Goal: Information Seeking & Learning: Learn about a topic

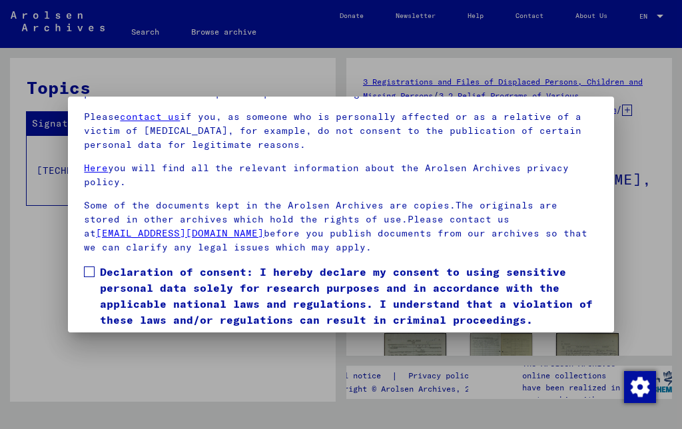
scroll to position [68, 0]
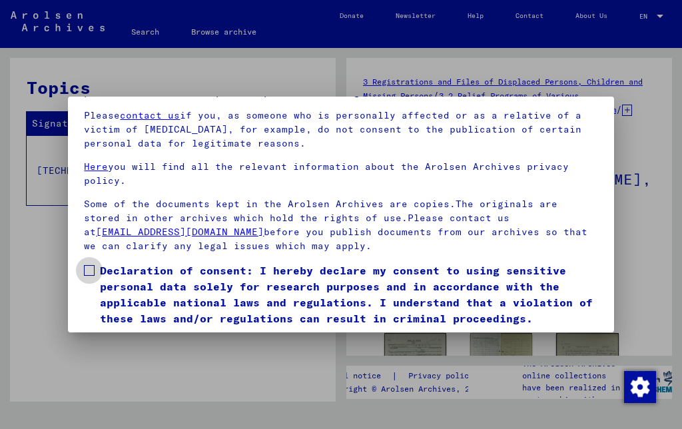
click at [92, 274] on span at bounding box center [89, 270] width 11 height 11
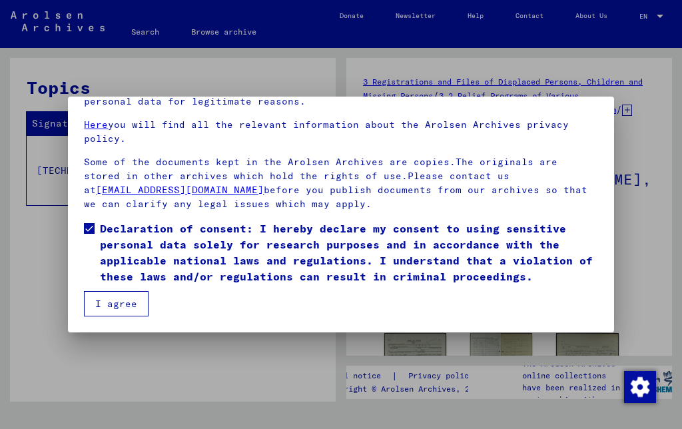
scroll to position [110, 0]
click at [115, 309] on button "I agree" at bounding box center [116, 303] width 65 height 25
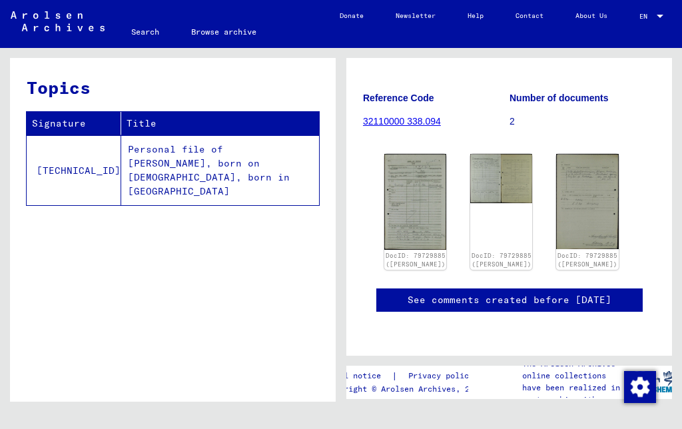
scroll to position [202, 0]
click at [407, 222] on img at bounding box center [415, 202] width 62 height 96
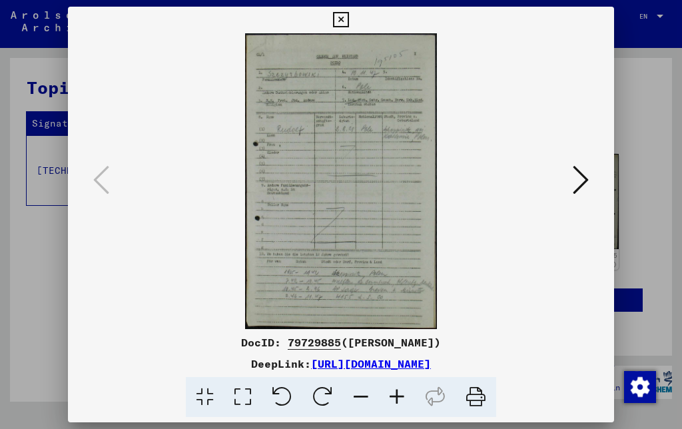
click at [573, 183] on icon at bounding box center [581, 180] width 16 height 32
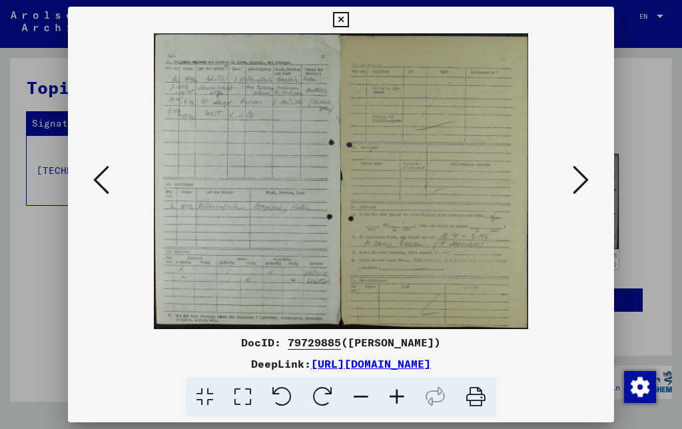
click at [573, 182] on icon at bounding box center [581, 180] width 16 height 32
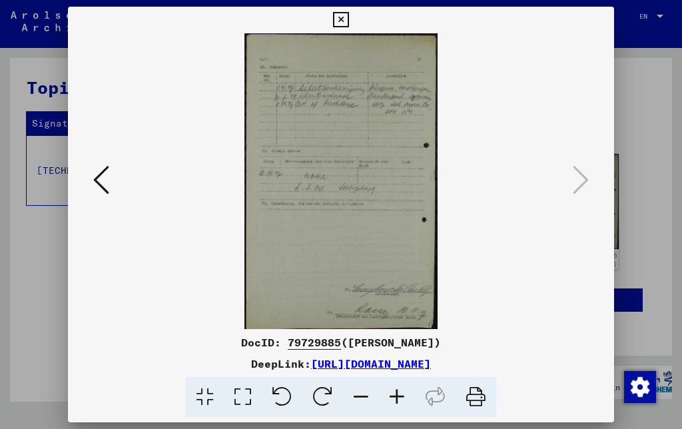
click at [573, 182] on icon at bounding box center [581, 180] width 16 height 32
click at [109, 173] on icon at bounding box center [101, 180] width 16 height 32
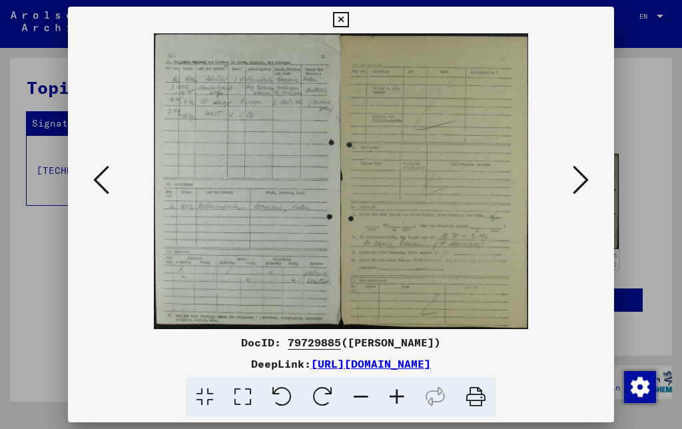
click at [109, 178] on icon at bounding box center [101, 180] width 16 height 32
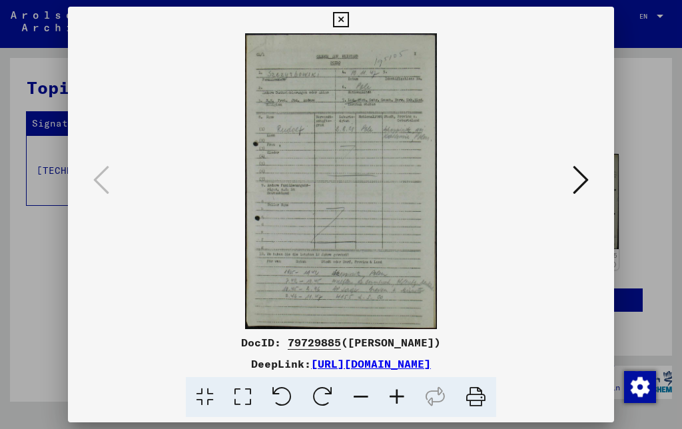
click at [479, 404] on icon at bounding box center [475, 397] width 41 height 41
click at [245, 403] on icon at bounding box center [243, 397] width 38 height 41
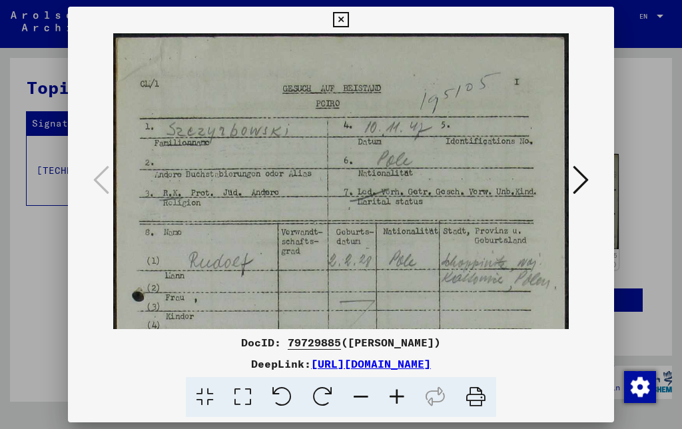
click at [478, 400] on icon at bounding box center [475, 397] width 41 height 41
click at [483, 399] on icon at bounding box center [475, 397] width 41 height 41
click at [348, 26] on icon at bounding box center [340, 20] width 15 height 16
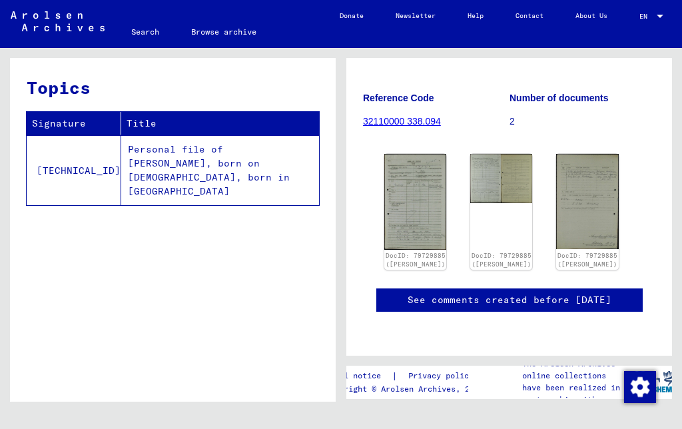
scroll to position [201, 0]
click at [411, 116] on link "32110000 338.094" at bounding box center [402, 121] width 78 height 11
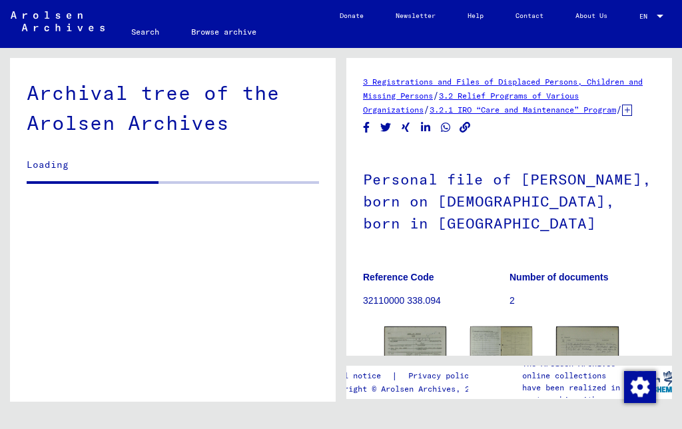
click at [408, 115] on div "3 Registrations and Files of Displaced Persons, Children and Missing Persons / …" at bounding box center [509, 96] width 292 height 42
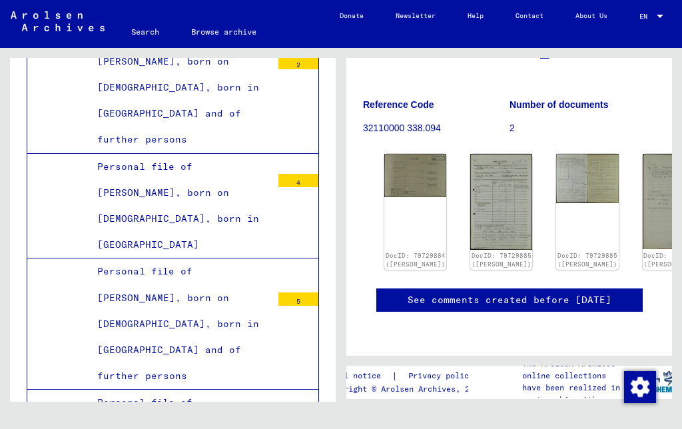
scroll to position [206, 0]
click at [642, 198] on img at bounding box center [673, 201] width 62 height 95
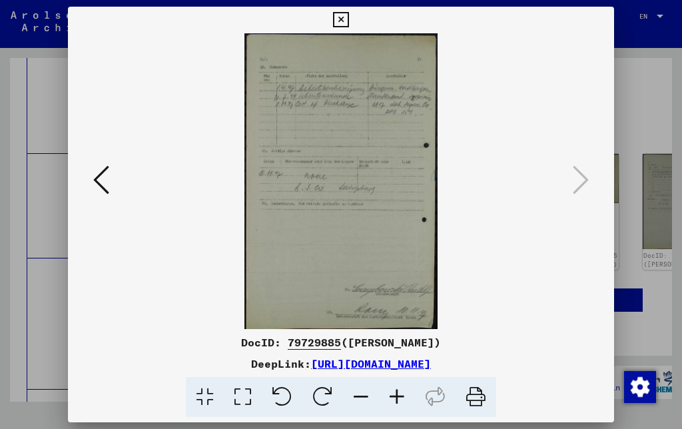
click at [348, 154] on img at bounding box center [340, 181] width 455 height 296
click at [348, 23] on icon at bounding box center [340, 20] width 15 height 16
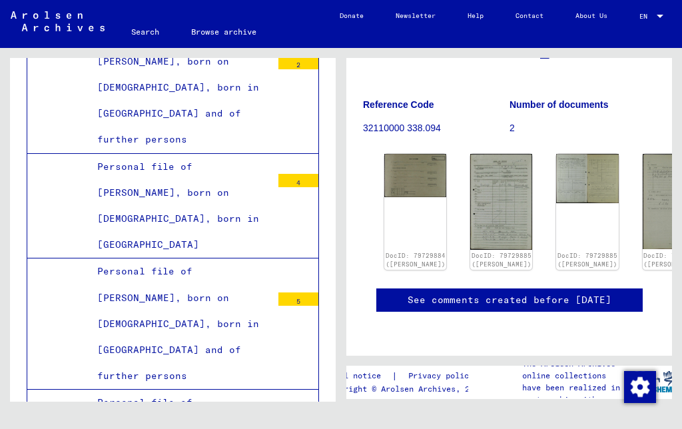
click at [488, 190] on img at bounding box center [501, 202] width 62 height 96
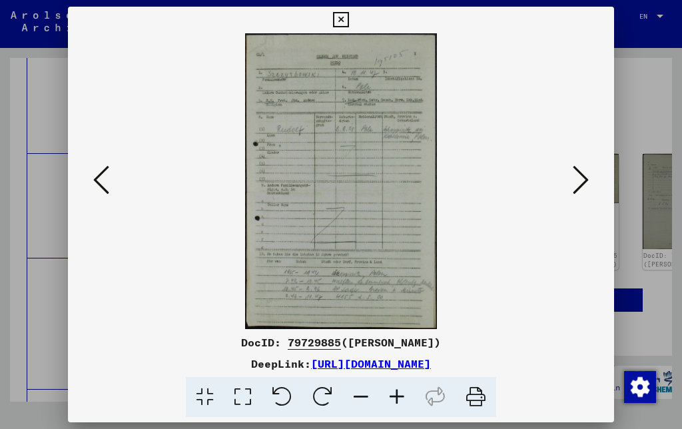
click at [109, 178] on icon at bounding box center [101, 180] width 16 height 32
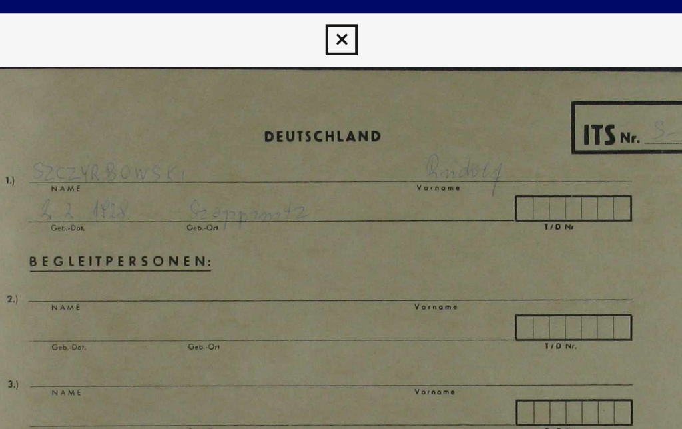
click at [272, 44] on img at bounding box center [340, 181] width 455 height 296
click at [296, 39] on img at bounding box center [340, 181] width 455 height 296
click at [294, 129] on img at bounding box center [340, 181] width 455 height 296
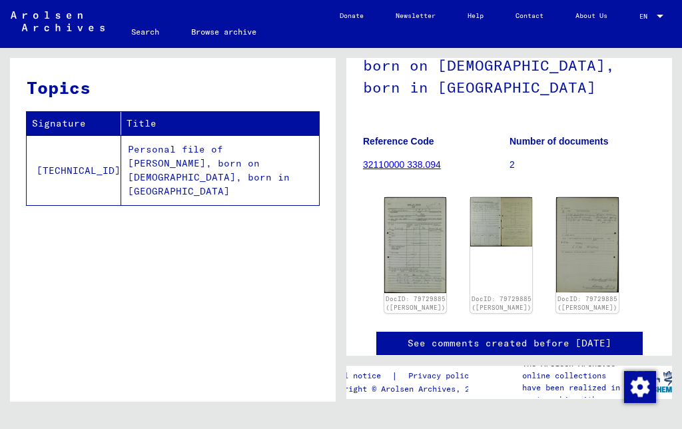
scroll to position [136, 0]
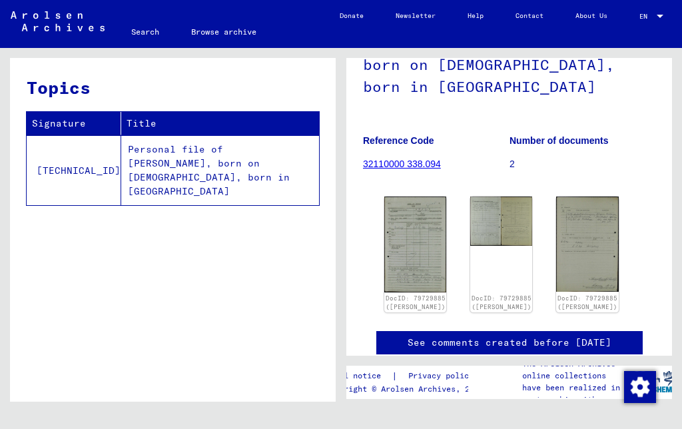
click at [148, 142] on td "Personal file of [PERSON_NAME], born on [DEMOGRAPHIC_DATA], born in [GEOGRAPHIC…" at bounding box center [220, 170] width 198 height 70
click at [499, 239] on img at bounding box center [501, 220] width 62 height 49
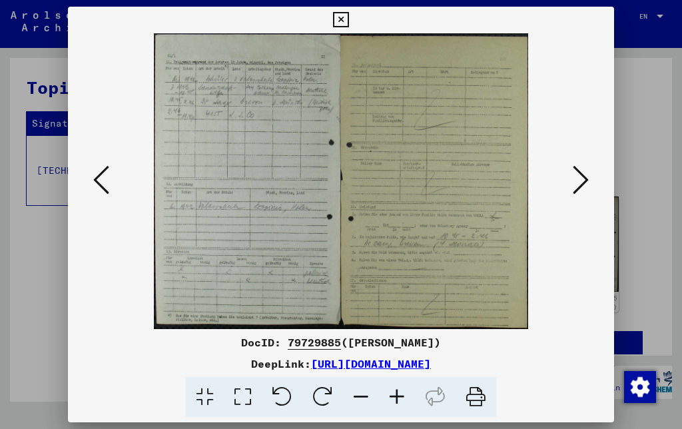
click at [348, 23] on icon at bounding box center [340, 20] width 15 height 16
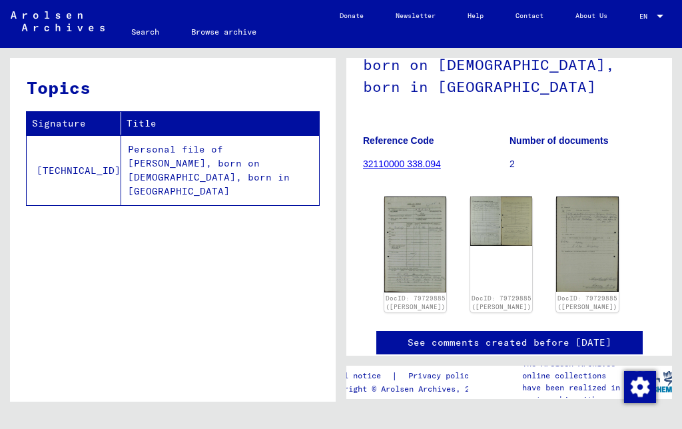
click at [501, 289] on div "DocID: 79729885 ([PERSON_NAME])" at bounding box center [501, 254] width 62 height 116
click at [489, 278] on div "DocID: 79729885 ([PERSON_NAME])" at bounding box center [501, 254] width 62 height 116
click at [493, 246] on img at bounding box center [501, 220] width 62 height 49
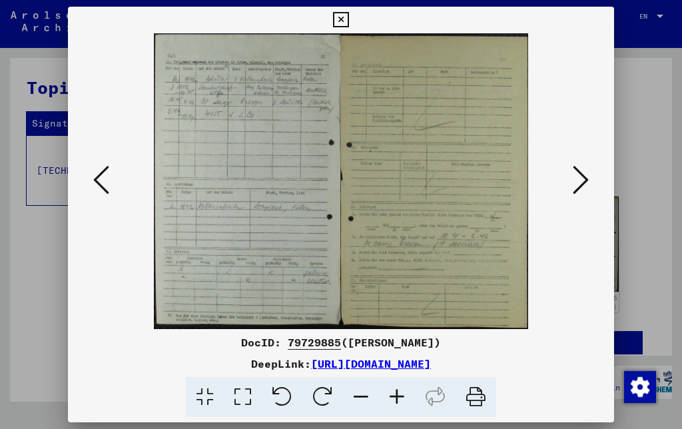
click at [573, 182] on icon at bounding box center [581, 180] width 16 height 32
